Goal: Task Accomplishment & Management: Use online tool/utility

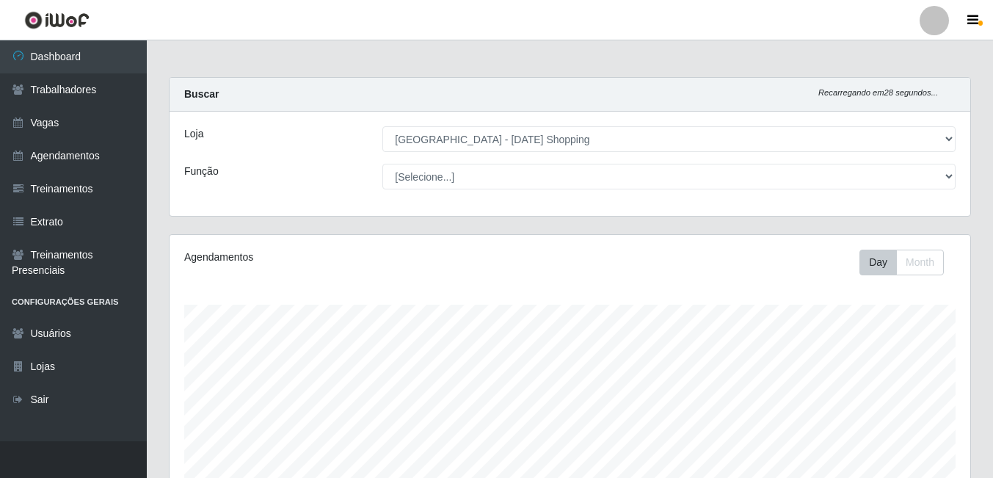
select select "471"
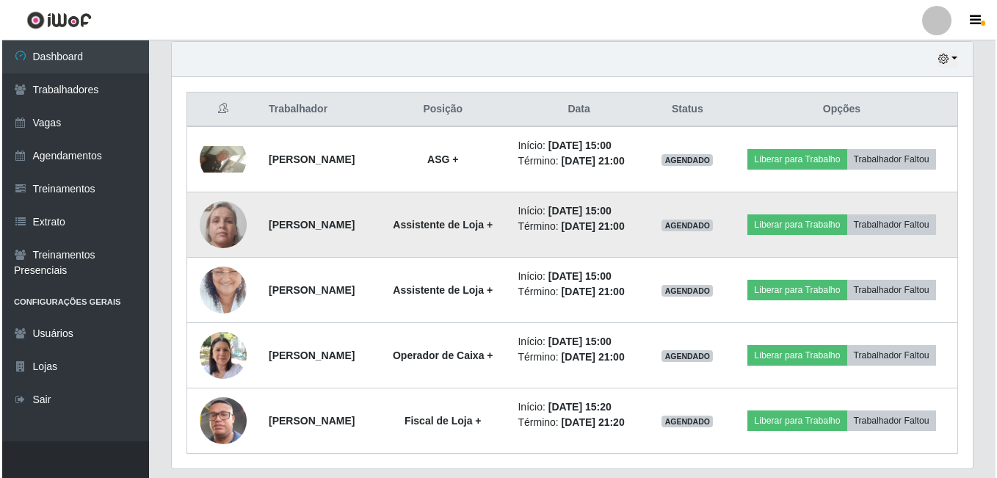
scroll to position [587, 0]
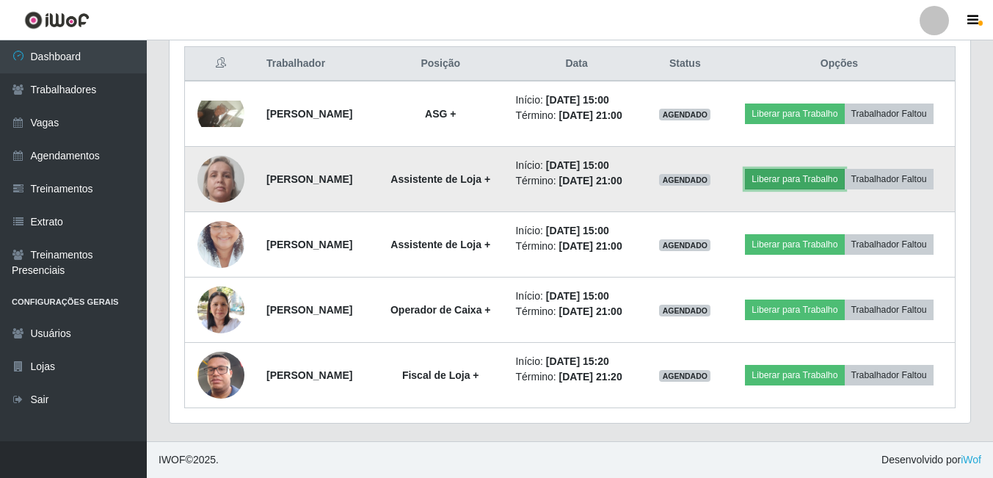
click at [828, 169] on button "Liberar para Trabalho" at bounding box center [794, 179] width 99 height 21
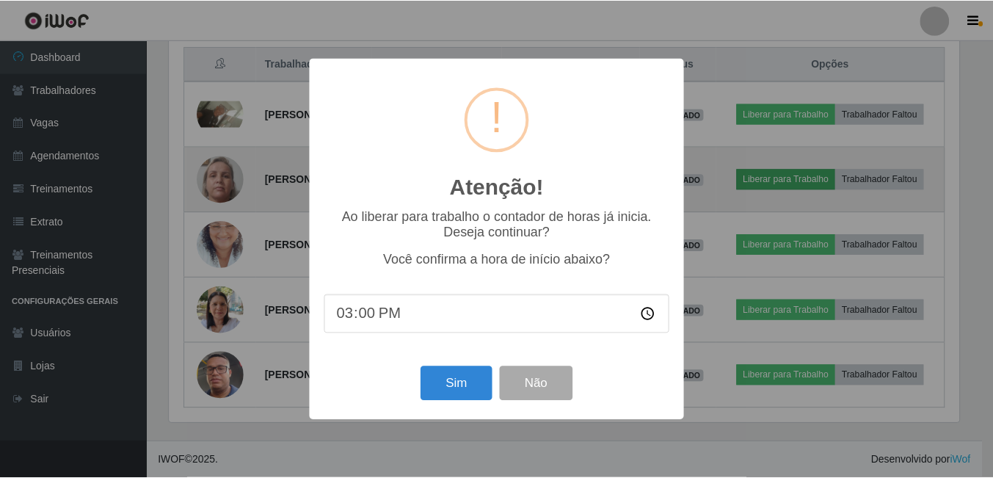
scroll to position [305, 793]
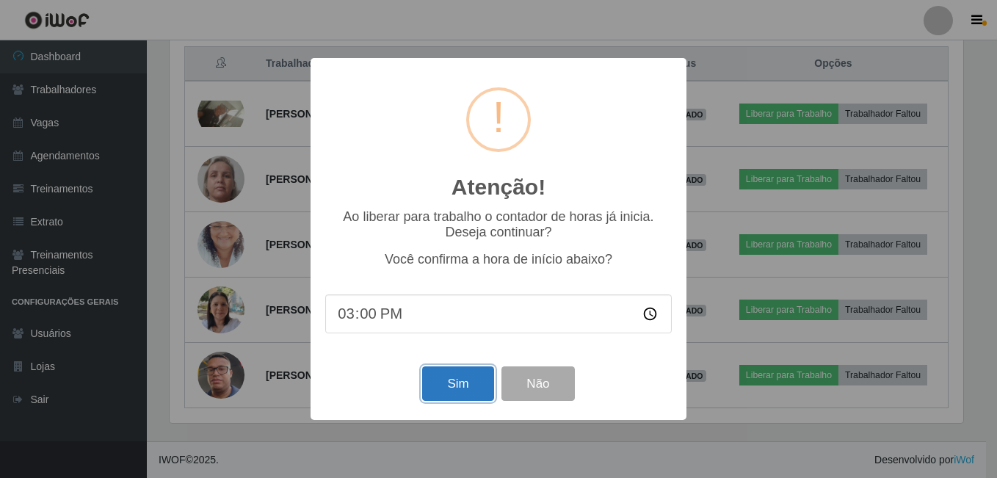
click at [451, 384] on button "Sim" at bounding box center [457, 383] width 71 height 34
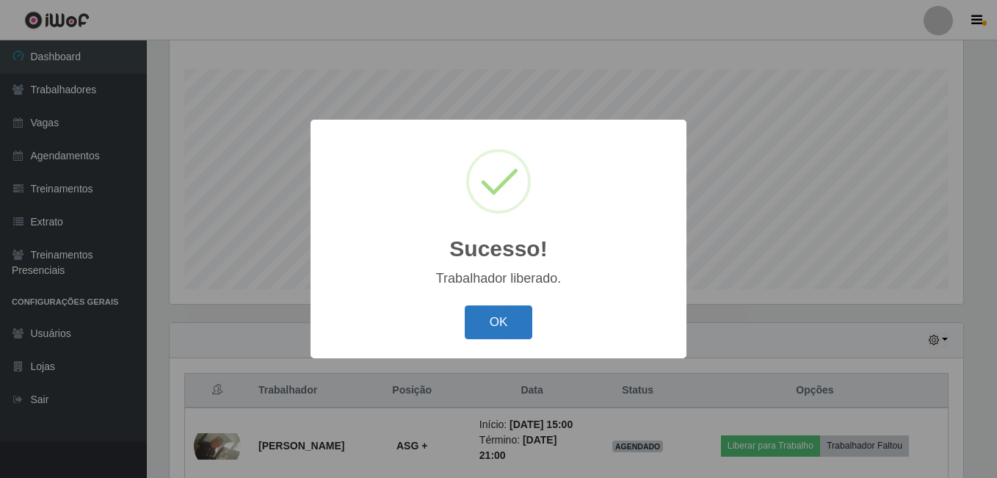
click at [500, 328] on button "OK" at bounding box center [499, 322] width 68 height 34
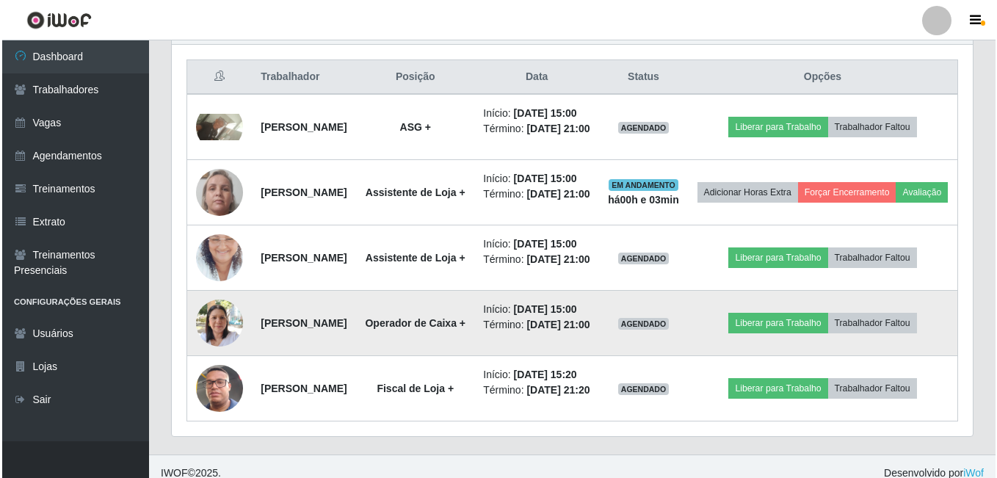
scroll to position [548, 0]
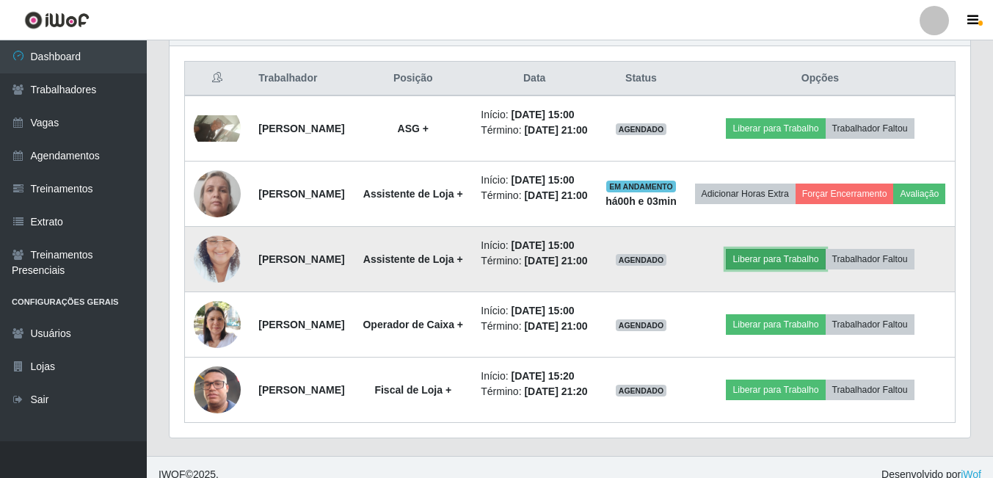
click at [813, 269] on button "Liberar para Trabalho" at bounding box center [775, 259] width 99 height 21
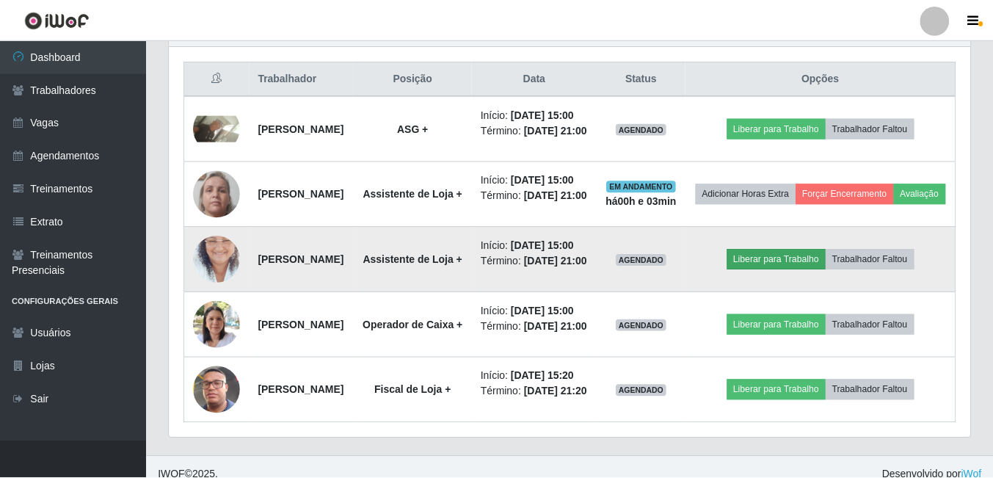
scroll to position [305, 793]
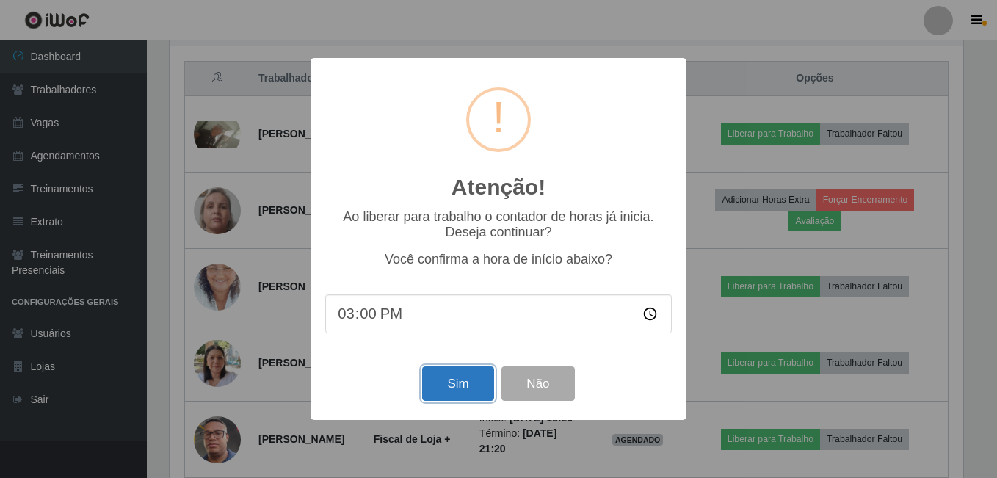
click at [476, 377] on button "Sim" at bounding box center [457, 383] width 71 height 34
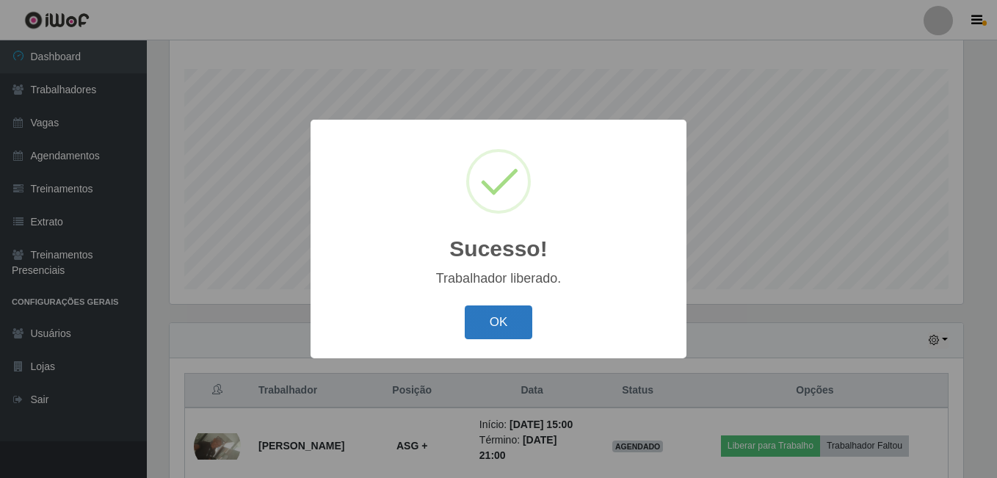
click at [513, 316] on button "OK" at bounding box center [499, 322] width 68 height 34
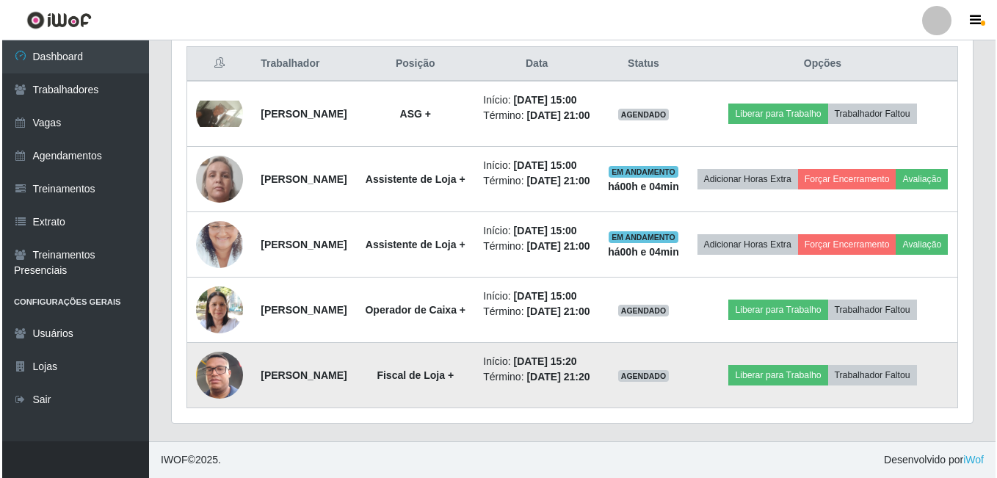
scroll to position [676, 0]
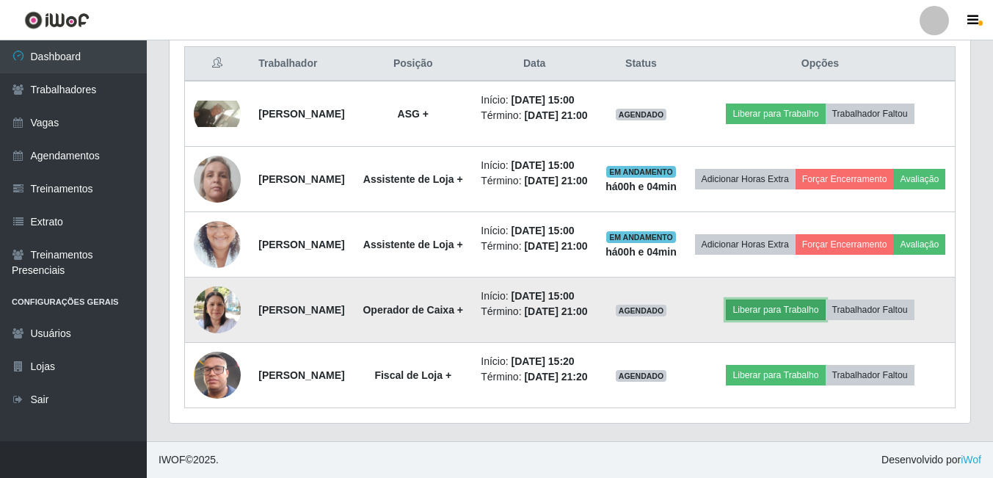
click at [772, 299] on button "Liberar para Trabalho" at bounding box center [775, 309] width 99 height 21
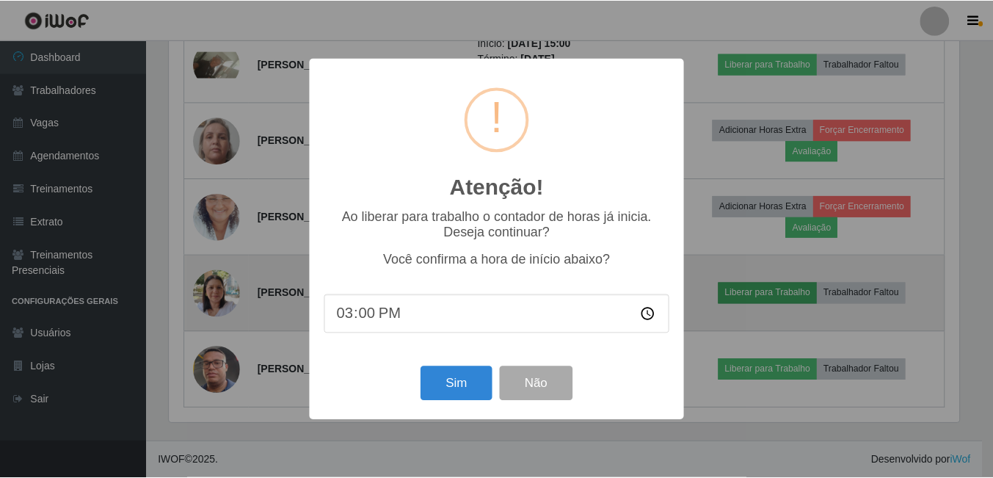
scroll to position [305, 793]
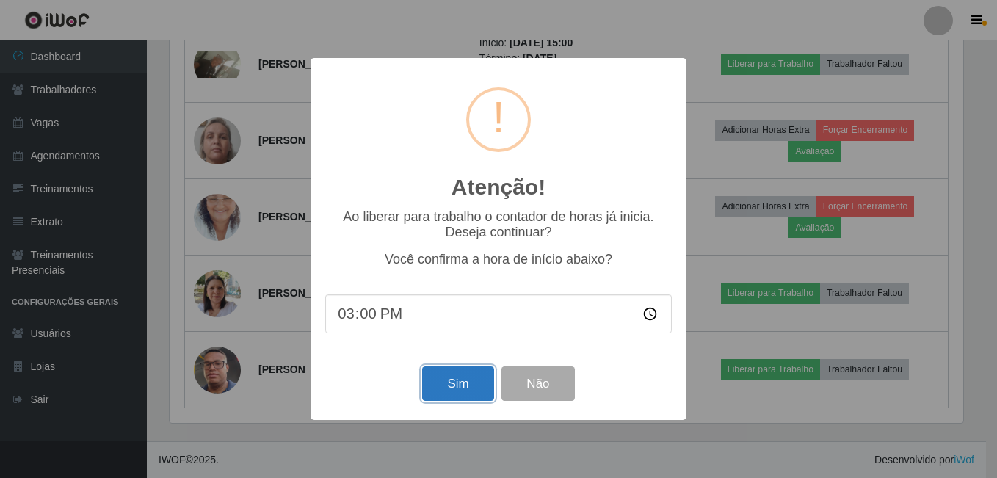
click at [467, 390] on button "Sim" at bounding box center [457, 383] width 71 height 34
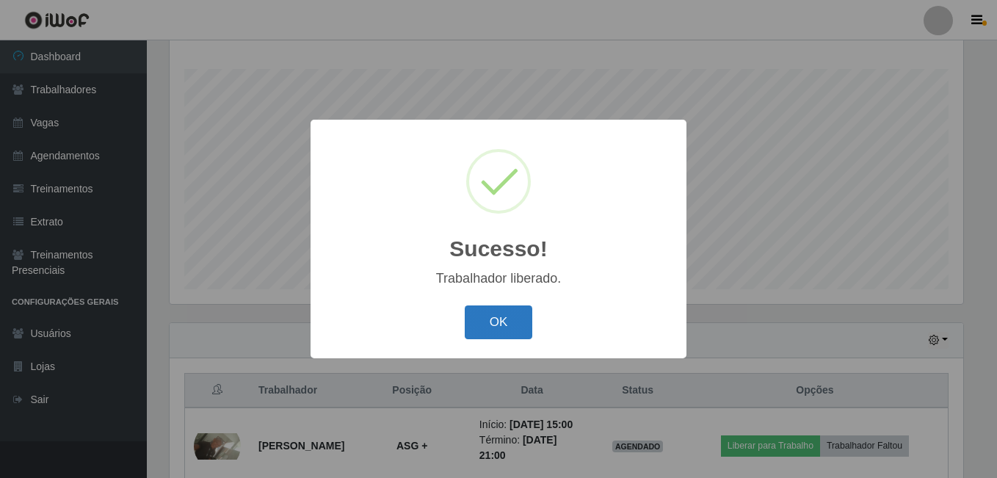
click at [515, 333] on button "OK" at bounding box center [499, 322] width 68 height 34
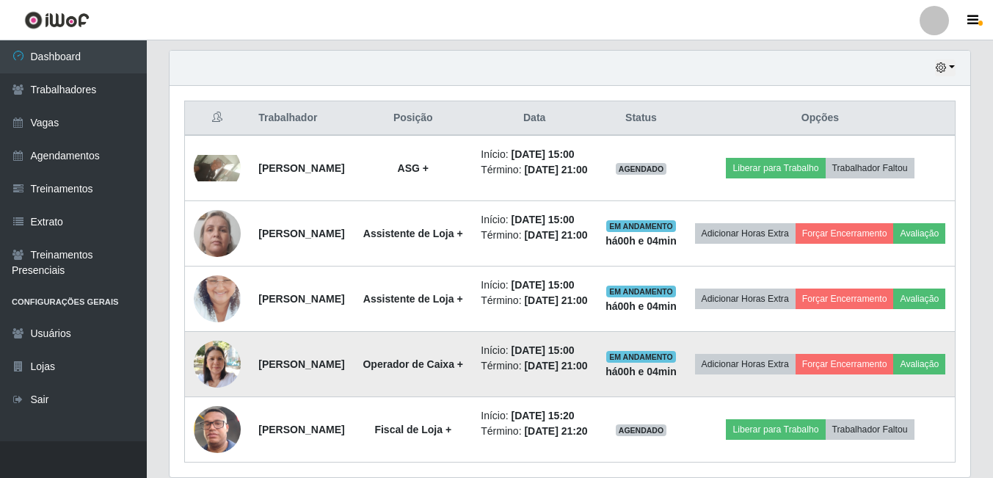
scroll to position [474, 0]
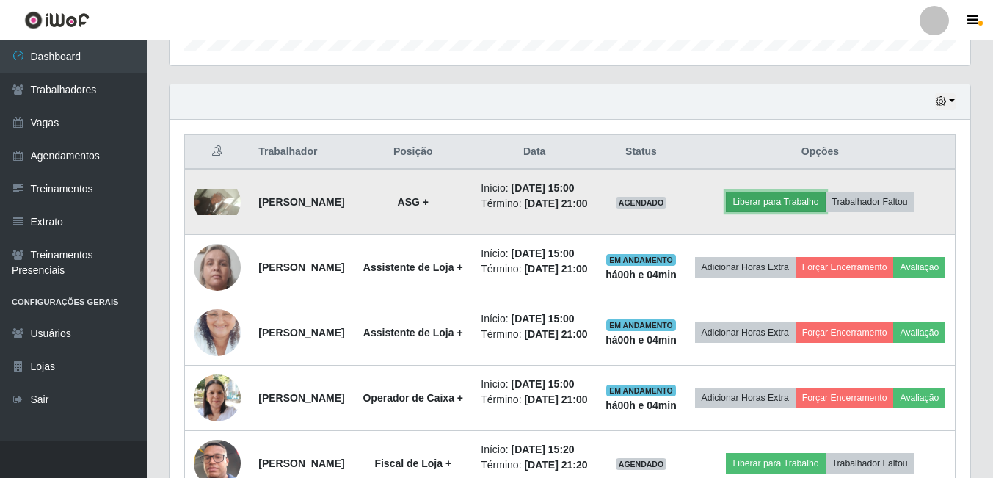
click at [774, 212] on button "Liberar para Trabalho" at bounding box center [775, 202] width 99 height 21
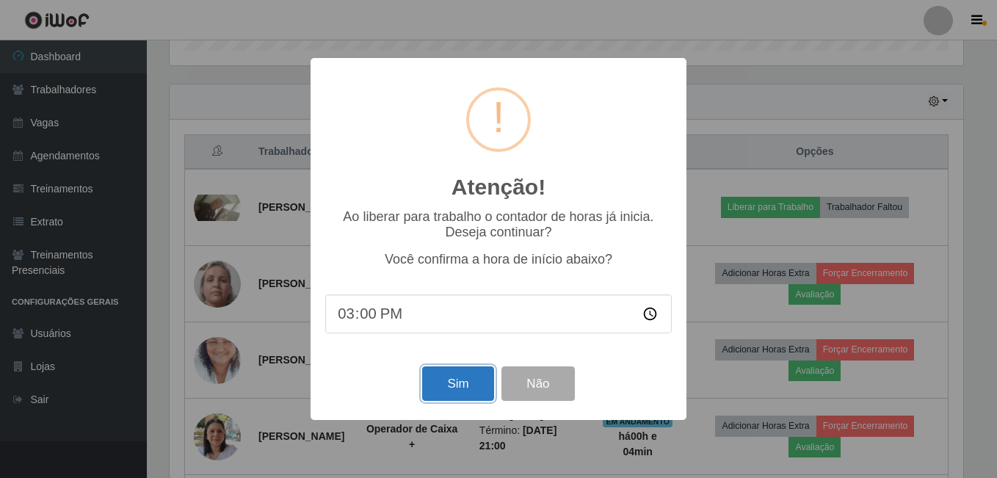
click at [468, 395] on button "Sim" at bounding box center [457, 383] width 71 height 34
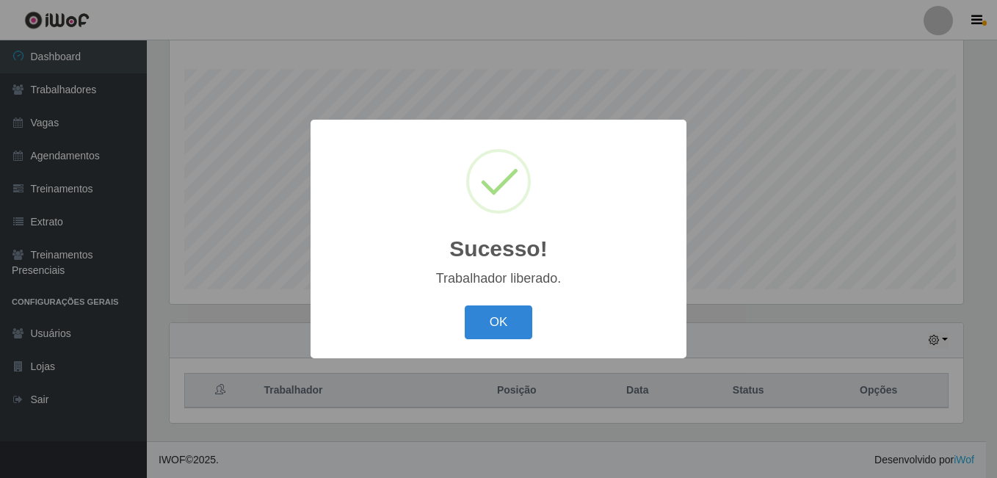
scroll to position [0, 0]
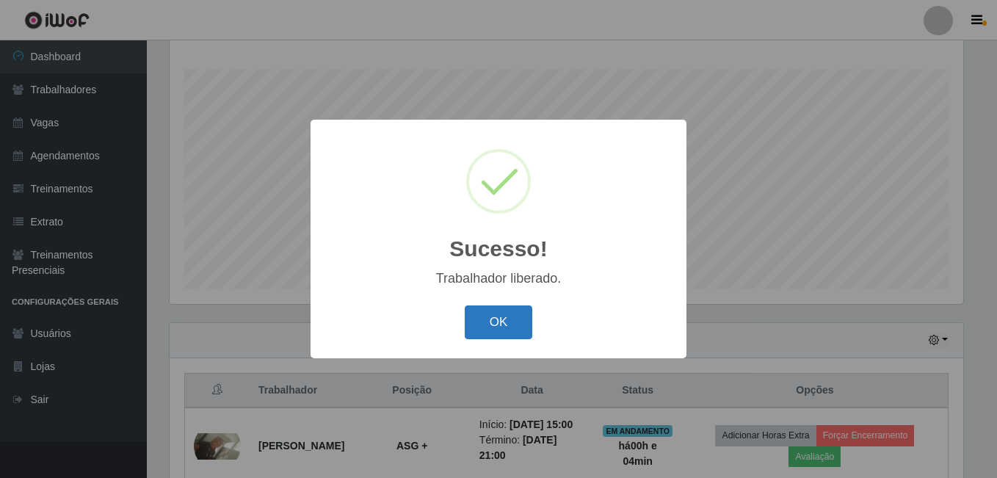
click at [494, 335] on button "OK" at bounding box center [499, 322] width 68 height 34
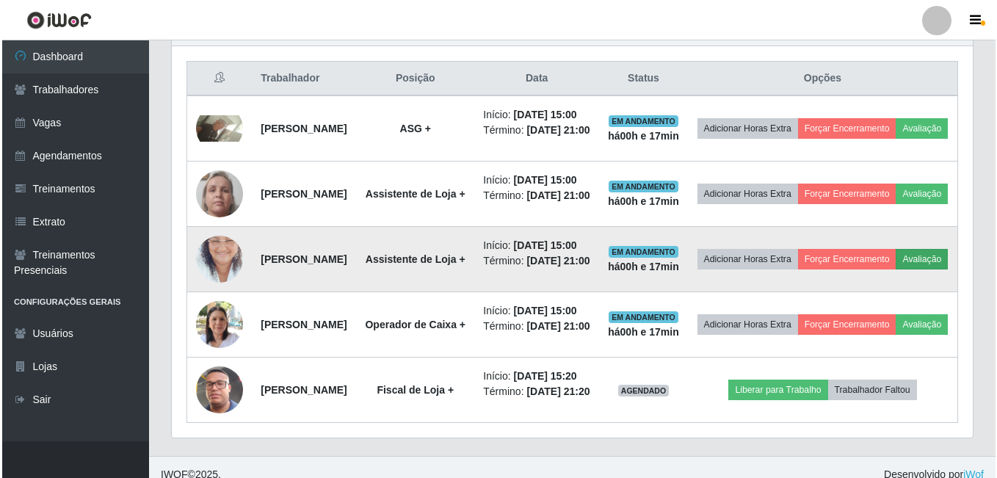
scroll to position [694, 0]
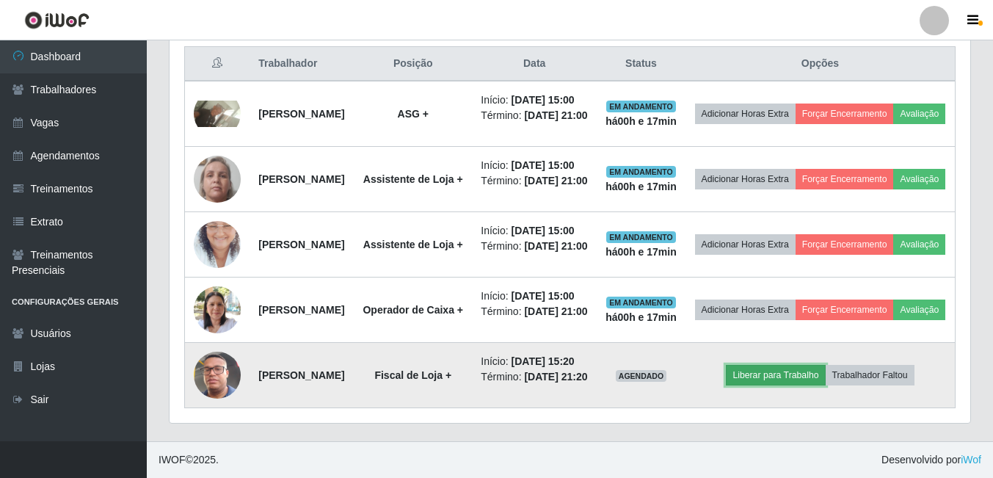
click at [799, 365] on button "Liberar para Trabalho" at bounding box center [775, 375] width 99 height 21
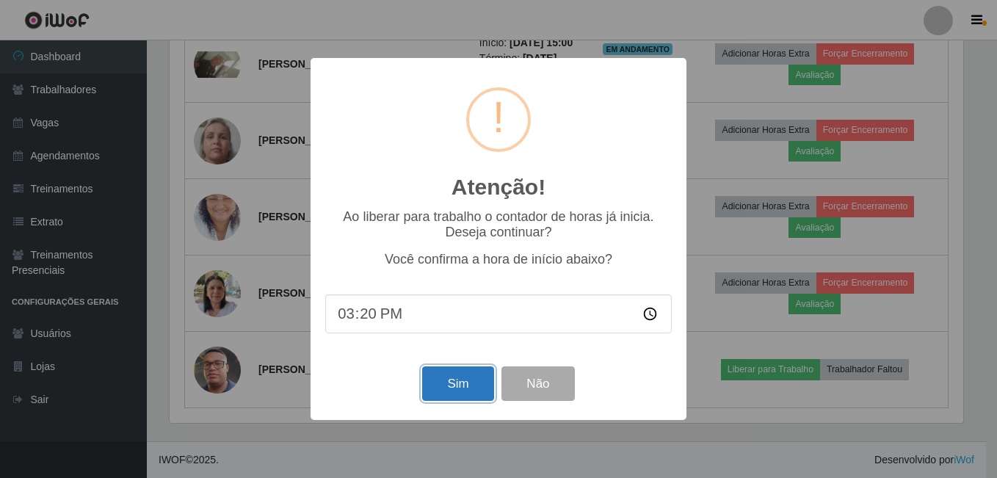
click at [464, 383] on button "Sim" at bounding box center [457, 383] width 71 height 34
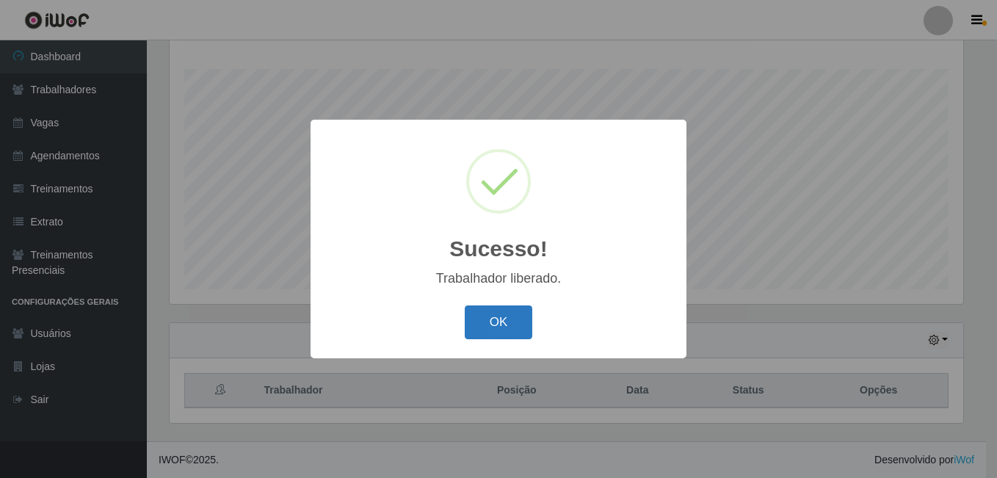
click at [526, 321] on button "OK" at bounding box center [499, 322] width 68 height 34
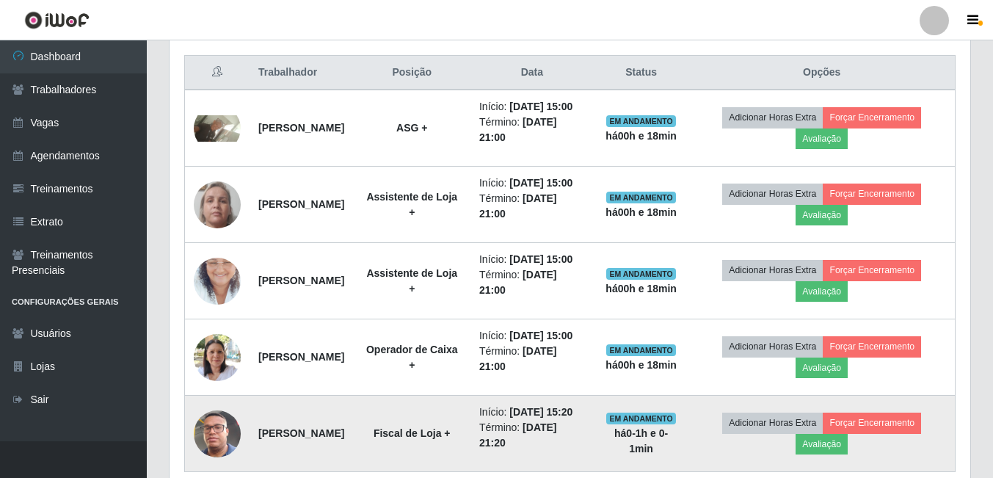
scroll to position [548, 0]
